Goal: Ask a question

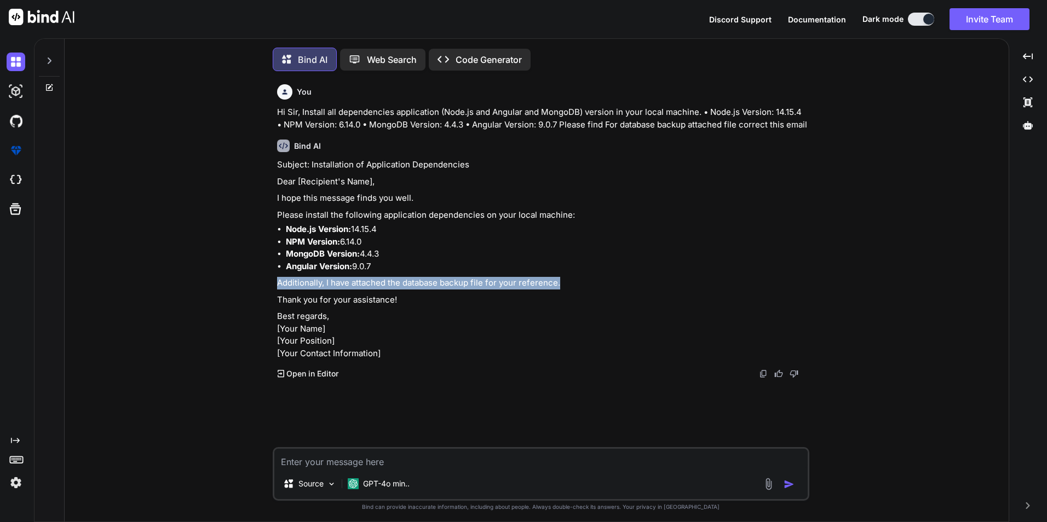
scroll to position [5, 0]
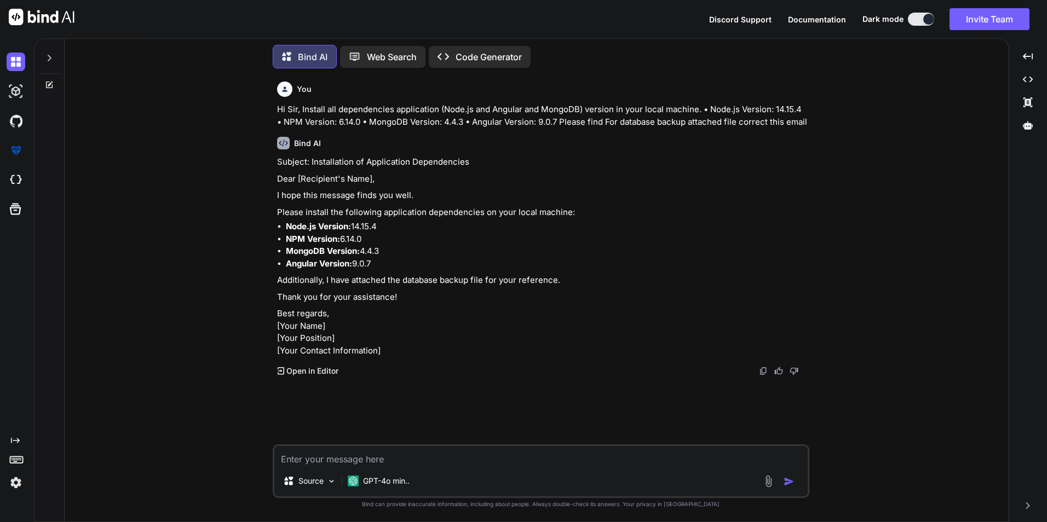
click at [361, 461] on textarea at bounding box center [540, 456] width 533 height 20
paste textarea "Error: Input is in unrecognized format (expected Compass import file)"
type textarea "Error: Input is in unrecognized format (expected Compass import file)"
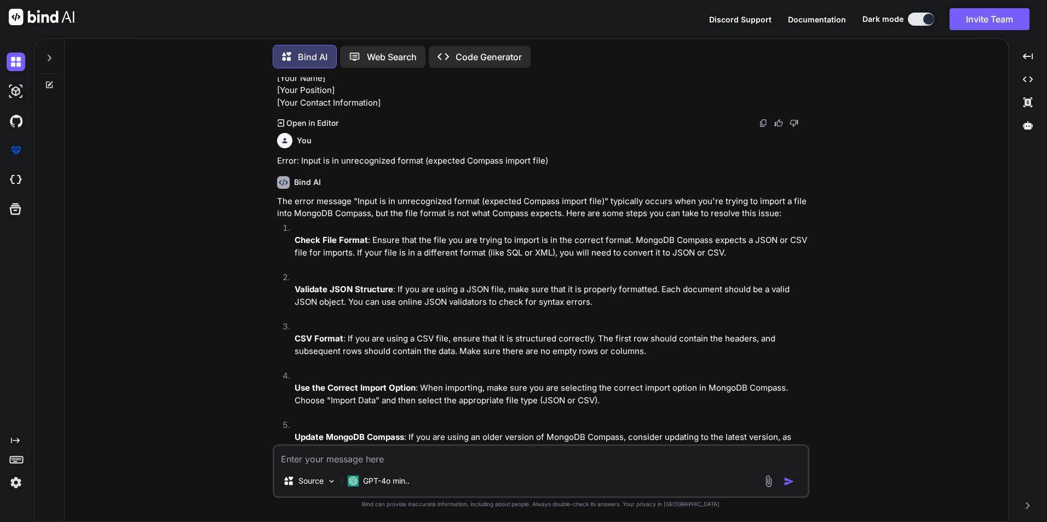
scroll to position [274, 0]
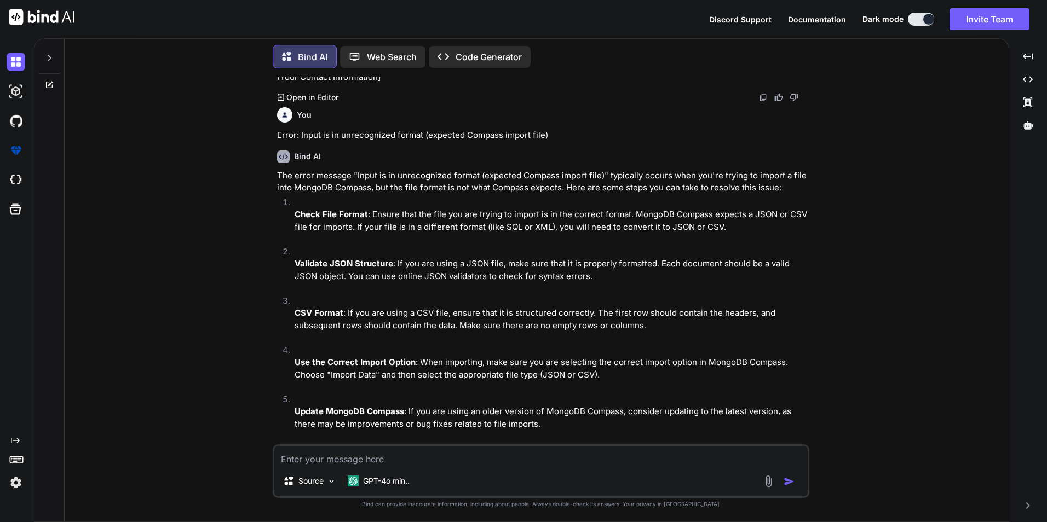
paste textarea "• Working on implementing and handling data validation and transformation. o Wo…"
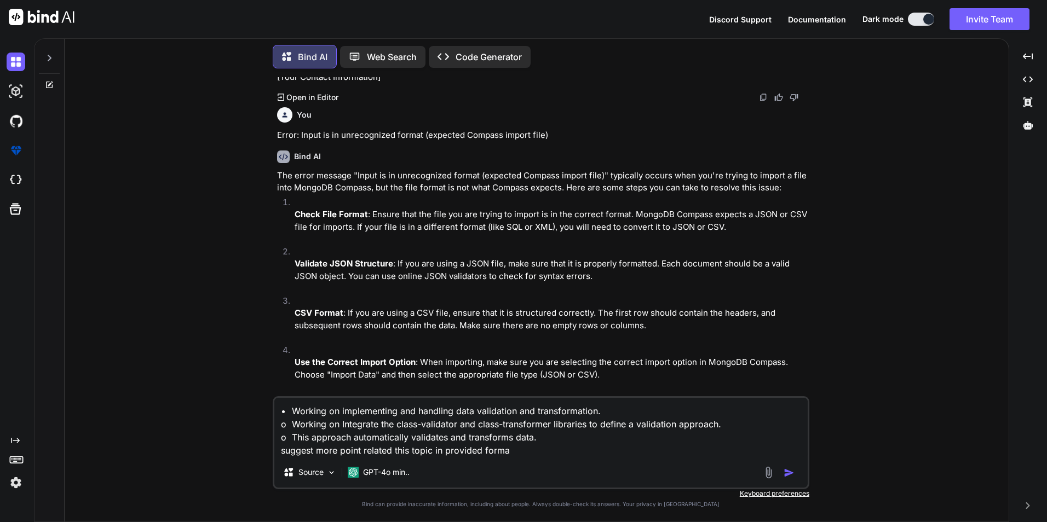
type textarea "• Working on implementing and handling data validation and transformation. o Wo…"
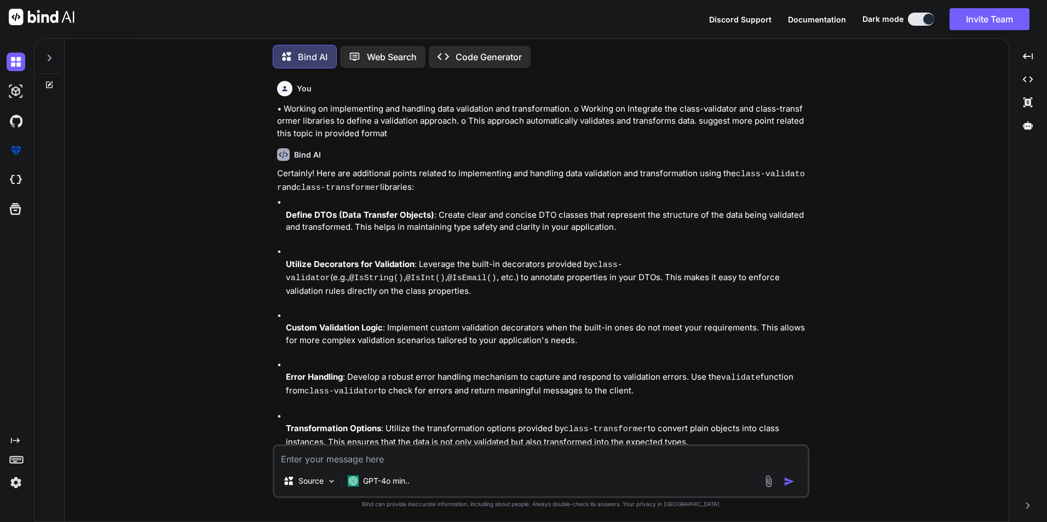
scroll to position [793, 0]
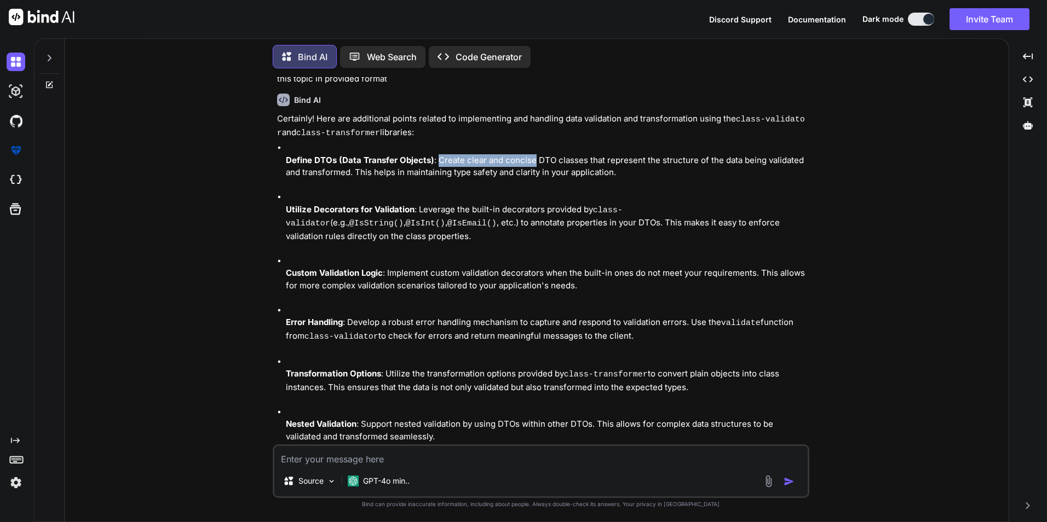
drag, startPoint x: 437, startPoint y: 206, endPoint x: 532, endPoint y: 209, distance: 95.3
click at [532, 179] on p "Define DTOs (Data Transfer Objects) : Create clear and concise DTO classes that…" at bounding box center [546, 166] width 521 height 25
click at [568, 191] on li "Define DTOs (Data Transfer Objects) : Create clear and concise DTO classes that…" at bounding box center [546, 166] width 521 height 49
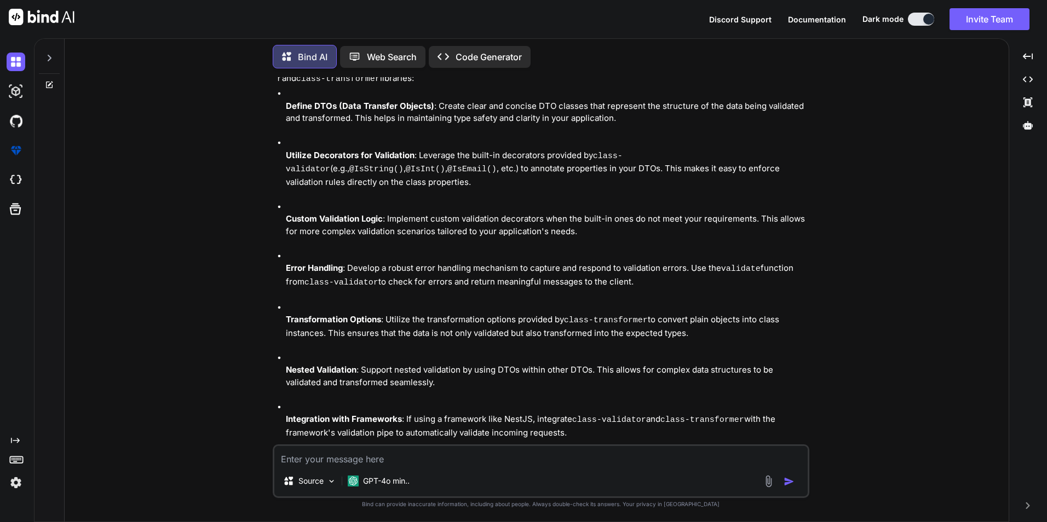
scroll to position [848, 0]
click at [389, 237] on p "Custom Validation Logic : Implement custom validation decorators when the built…" at bounding box center [546, 224] width 521 height 25
drag, startPoint x: 389, startPoint y: 249, endPoint x: 467, endPoint y: 238, distance: 78.0
click at [467, 238] on li "Custom Validation Logic : Implement custom validation decorators when the built…" at bounding box center [546, 224] width 521 height 49
drag, startPoint x: 387, startPoint y: 250, endPoint x: 543, endPoint y: 252, distance: 155.5
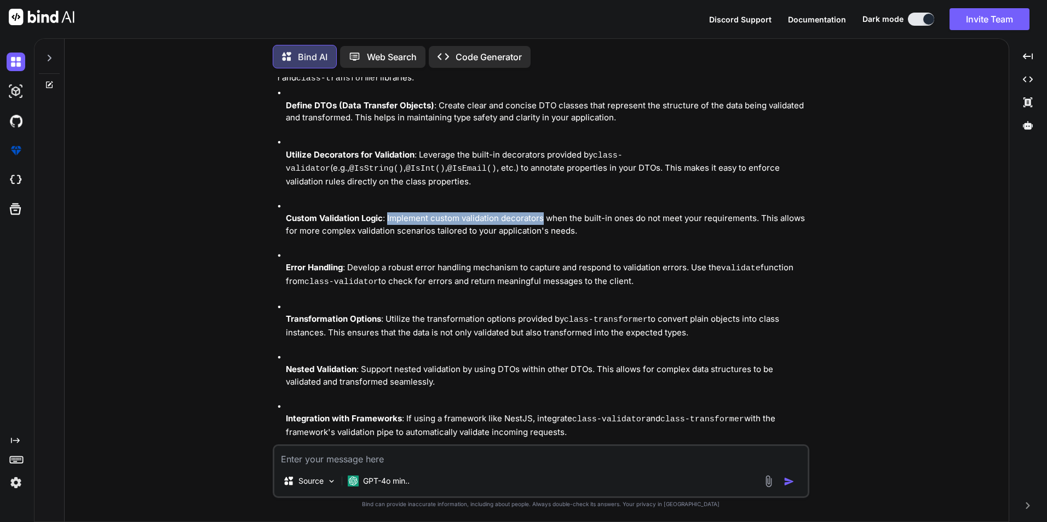
click at [543, 237] on p "Custom Validation Logic : Implement custom validation decorators when the built…" at bounding box center [546, 224] width 521 height 25
copy p "Implement custom validation decorators"
